Goal: Check status: Check status

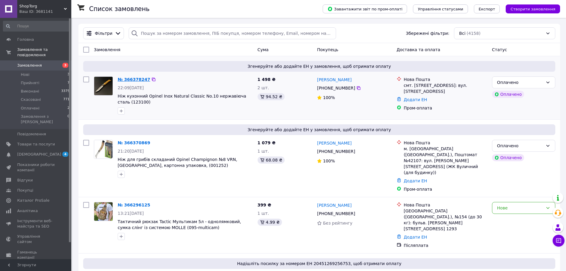
click at [127, 78] on link "№ 366378247" at bounding box center [134, 79] width 32 height 5
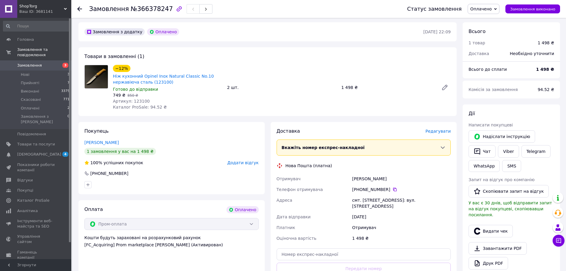
scroll to position [30, 0]
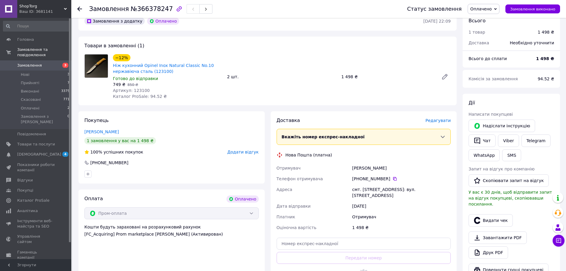
click at [137, 90] on span "Артикул: 123100" at bounding box center [131, 90] width 37 height 5
copy span "123100"
